Goal: Navigation & Orientation: Find specific page/section

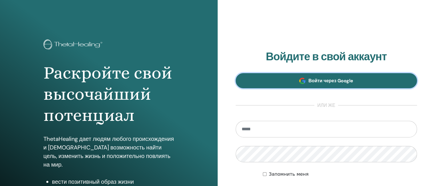
click at [356, 82] on link "Войти через Google" at bounding box center [327, 80] width 182 height 15
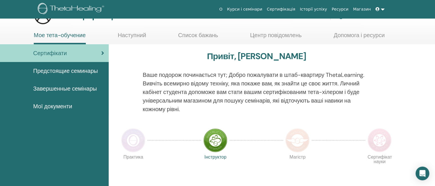
scroll to position [29, 0]
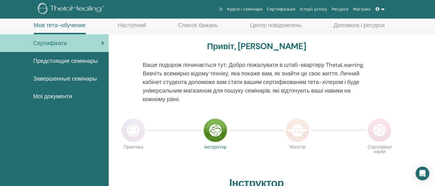
click at [212, 128] on img at bounding box center [215, 130] width 24 height 24
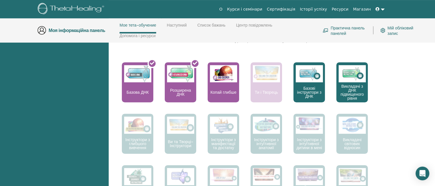
scroll to position [196, 0]
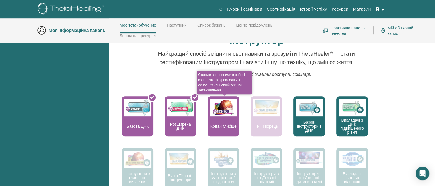
click at [217, 106] on img at bounding box center [223, 107] width 27 height 17
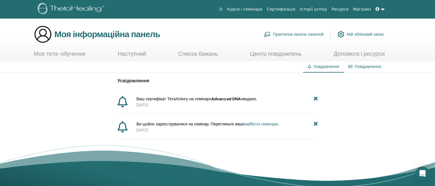
click at [45, 55] on font "Мое тета-обучение" at bounding box center [60, 53] width 52 height 7
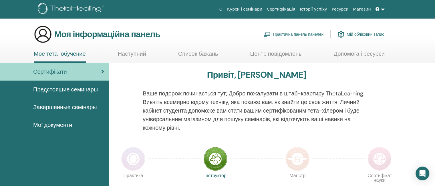
click at [345, 11] on font "Ресурси" at bounding box center [340, 9] width 17 height 5
